Goal: Task Accomplishment & Management: Complete application form

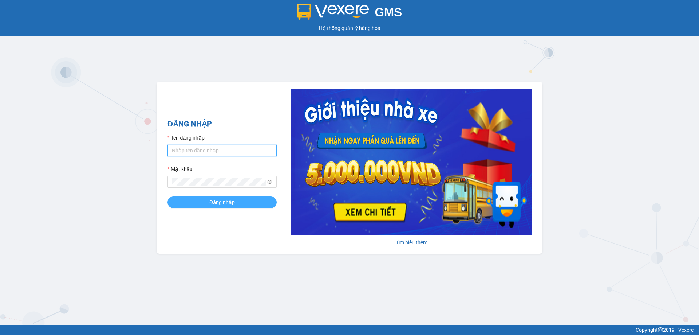
type input "yenhl.ct"
click at [218, 202] on span "Đăng nhập" at bounding box center [221, 202] width 25 height 8
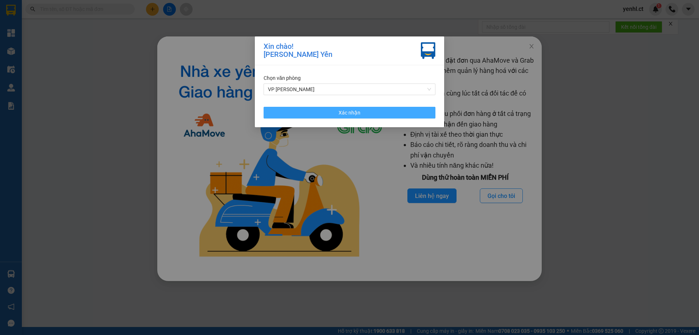
click at [325, 116] on button "Xác nhận" at bounding box center [350, 113] width 172 height 12
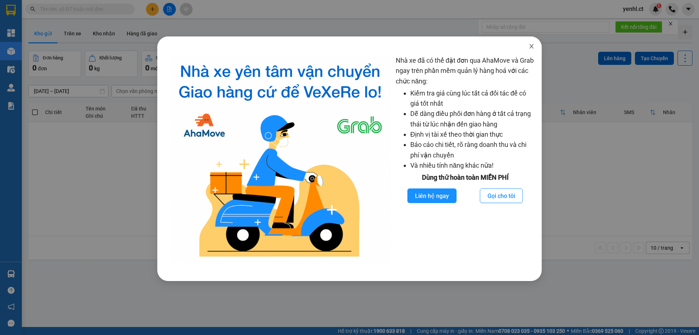
click at [530, 46] on icon "close" at bounding box center [532, 46] width 6 height 6
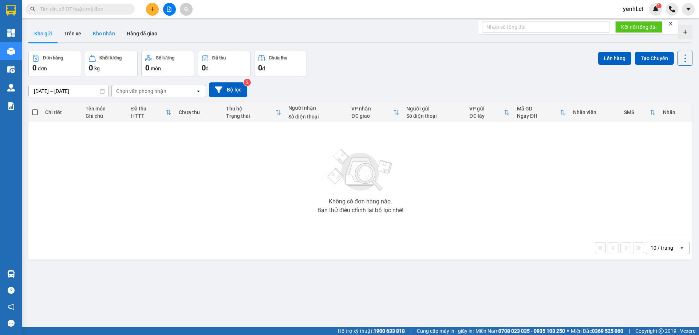
click at [101, 31] on button "Kho nhận" at bounding box center [104, 33] width 34 height 17
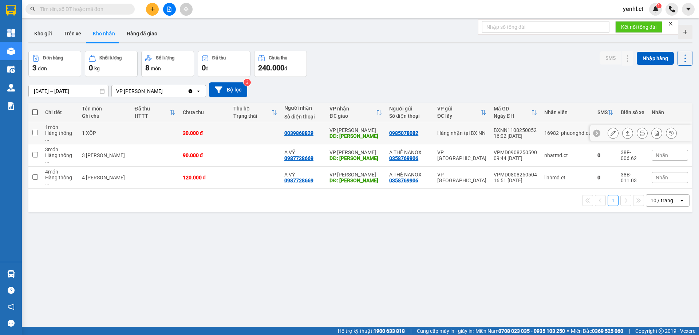
click at [37, 130] on input "checkbox" at bounding box center [34, 132] width 5 height 5
checkbox input "true"
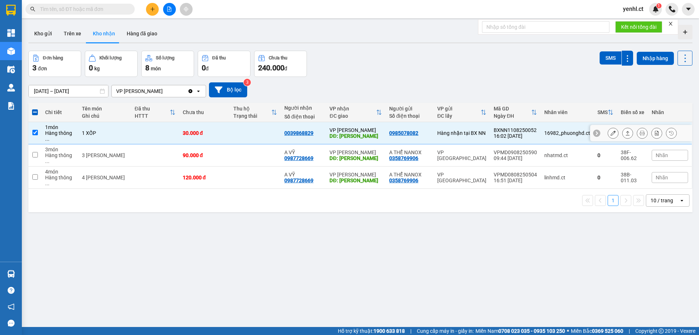
click at [611, 130] on icon at bounding box center [613, 132] width 5 height 5
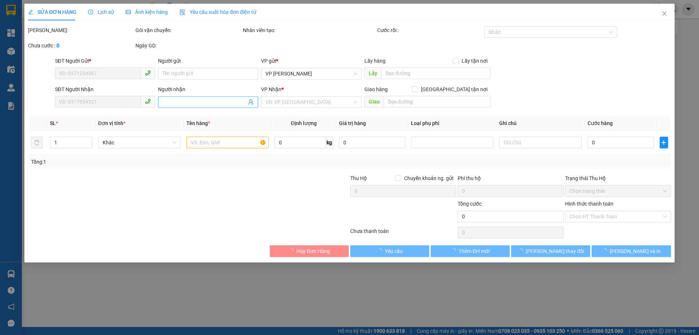
type input "0985078082"
type input "0039868829"
type input "HỒNG LĨNH"
type input "30.000"
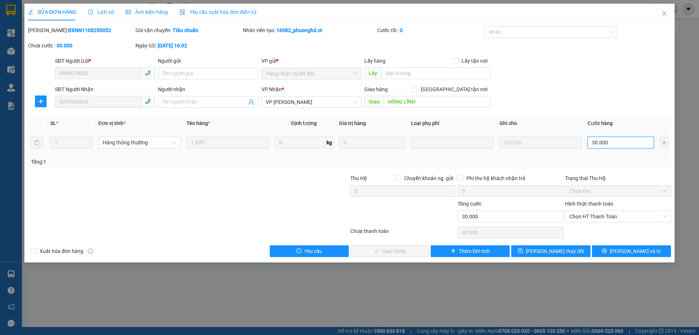
click at [607, 142] on input "30.000" at bounding box center [621, 143] width 66 height 12
type input "4"
type input "40"
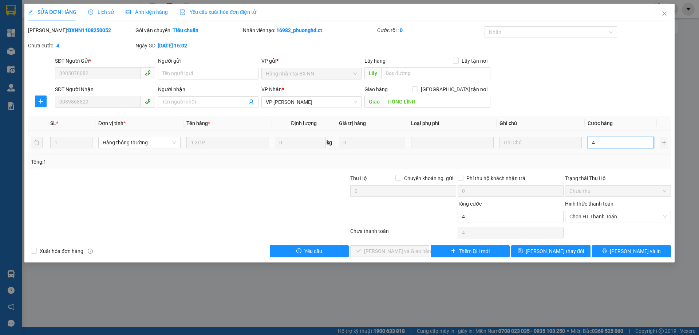
type input "40"
type input "400"
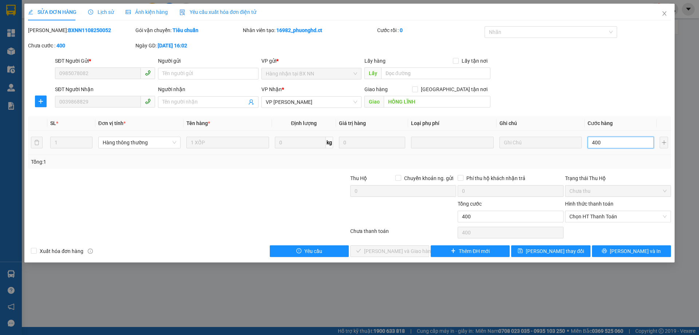
type input "4.000"
type input "40.000"
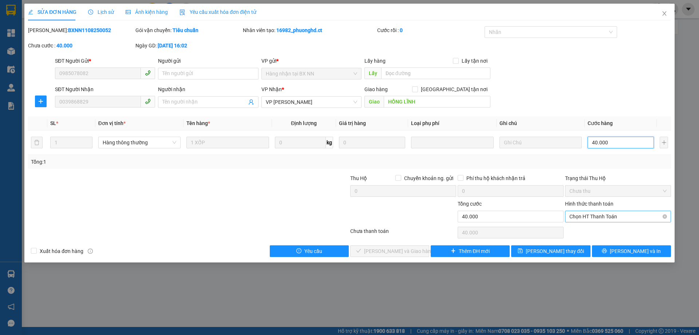
click at [589, 215] on span "Chọn HT Thanh Toán" at bounding box center [618, 216] width 97 height 11
type input "40.000"
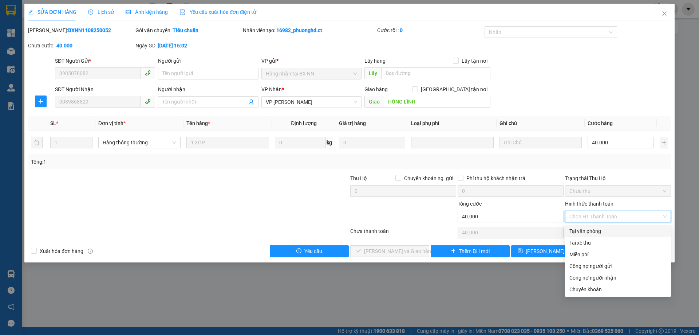
click at [587, 232] on div "Tại văn phòng" at bounding box center [618, 231] width 97 height 8
type input "0"
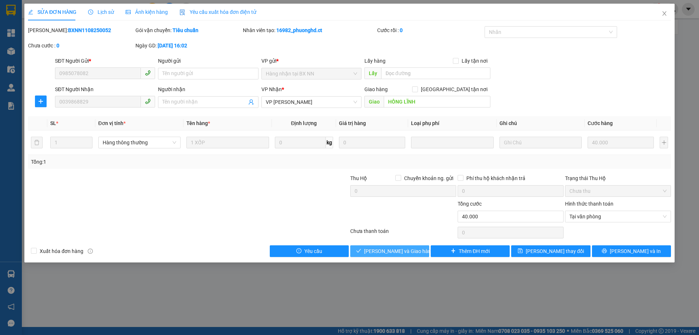
click at [391, 254] on span "[PERSON_NAME] và Giao hàng" at bounding box center [399, 251] width 70 height 8
